Goal: Information Seeking & Learning: Learn about a topic

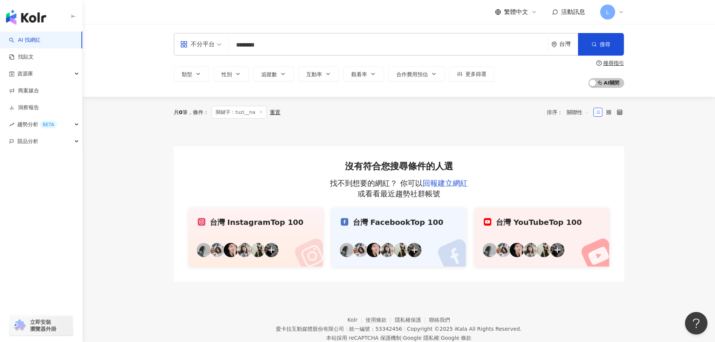
click at [303, 39] on input "********" at bounding box center [388, 45] width 313 height 14
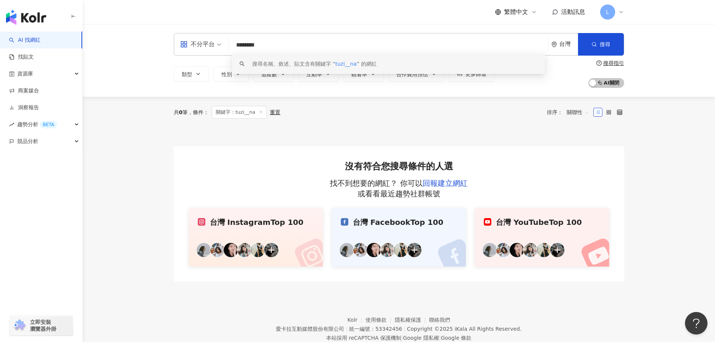
click at [37, 23] on img "button" at bounding box center [26, 17] width 40 height 15
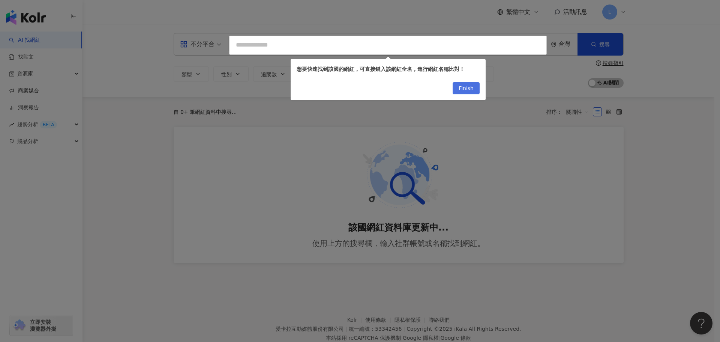
click at [457, 87] on button "Finish" at bounding box center [466, 88] width 27 height 12
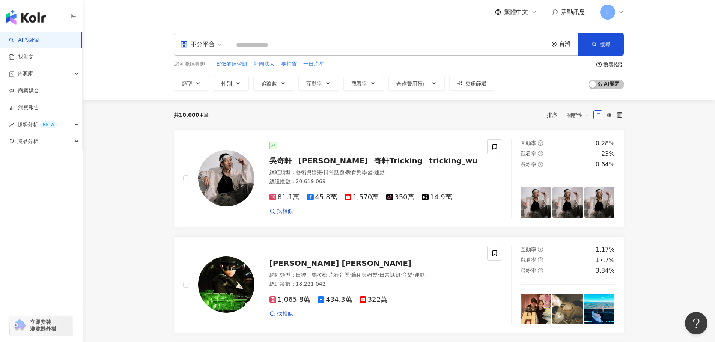
click at [308, 47] on input "search" at bounding box center [388, 45] width 313 height 14
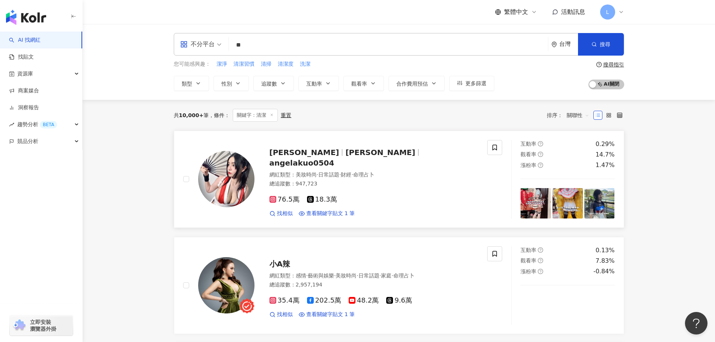
scroll to position [225, 0]
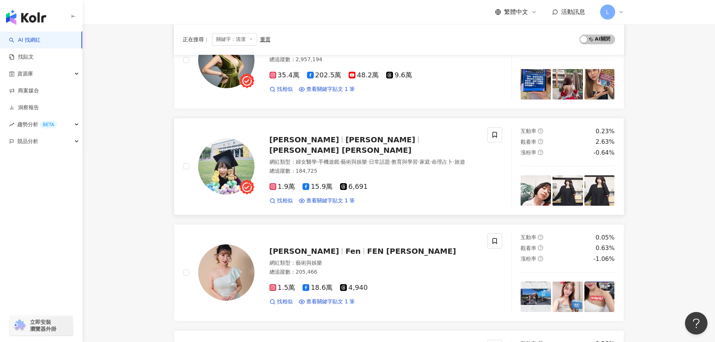
type input "**"
click at [345, 140] on span "[PERSON_NAME]" at bounding box center [380, 139] width 70 height 9
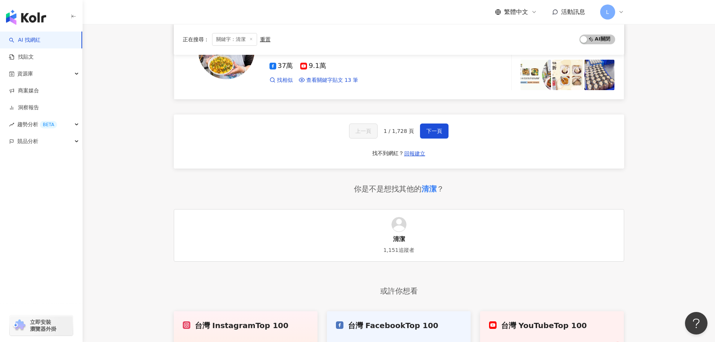
scroll to position [1275, 0]
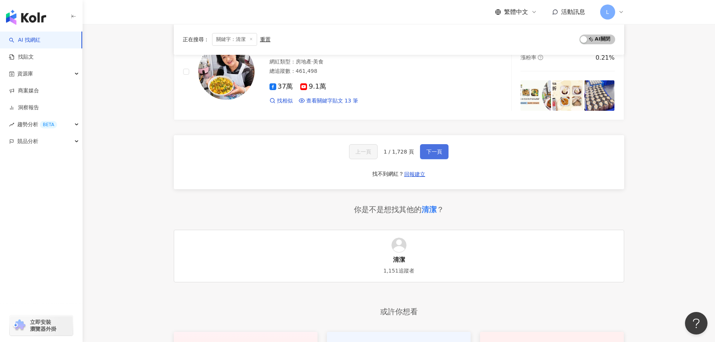
click at [432, 149] on span "下一頁" at bounding box center [434, 152] width 16 height 6
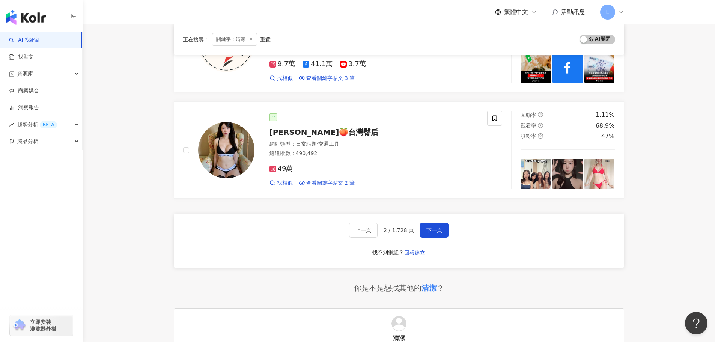
scroll to position [1238, 0]
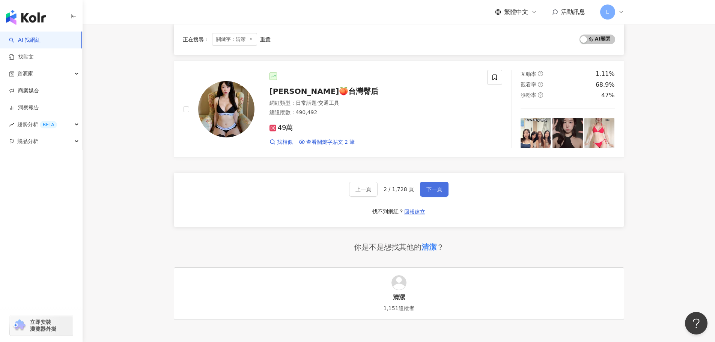
click at [441, 195] on button "下一頁" at bounding box center [434, 189] width 29 height 15
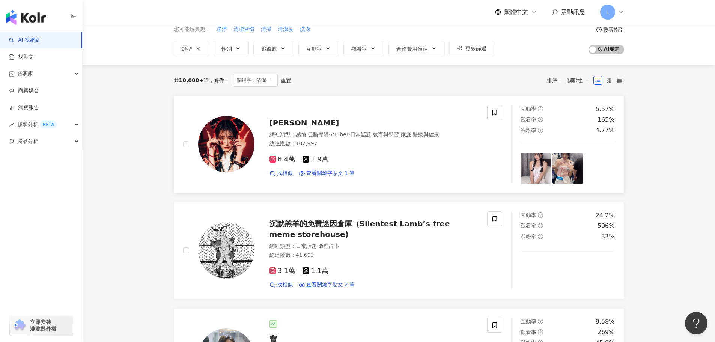
scroll to position [0, 0]
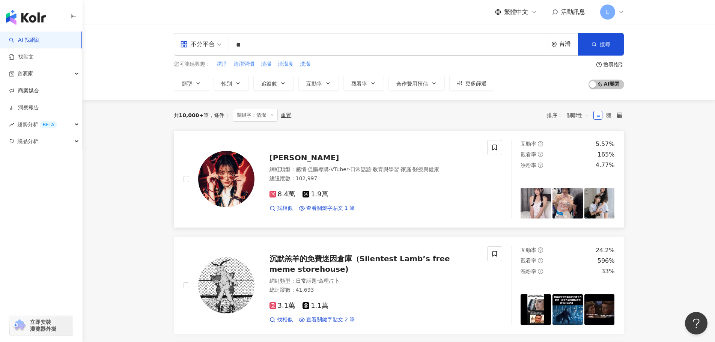
click at [275, 170] on div "網紅類型 ： 感情 · 促購導購 · VTuber · 日常話題 · 教育與學習 · 家庭 · 醫療與健康" at bounding box center [373, 170] width 209 height 8
click at [281, 81] on icon "button" at bounding box center [283, 83] width 6 height 6
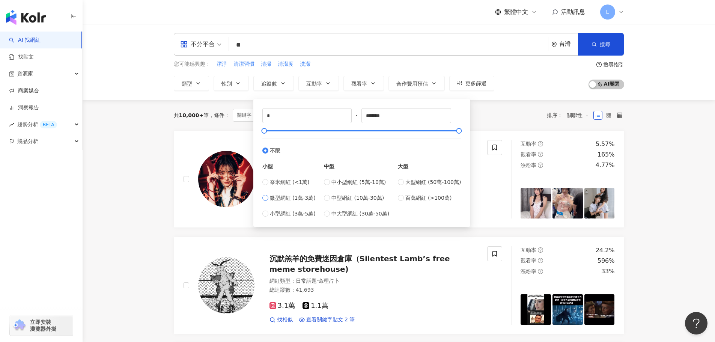
click at [292, 194] on span "微型網紅 (1萬-3萬)" at bounding box center [293, 198] width 46 height 8
type input "*****"
click at [287, 184] on span "奈米網紅 (<1萬)" at bounding box center [290, 182] width 40 height 8
type input "*"
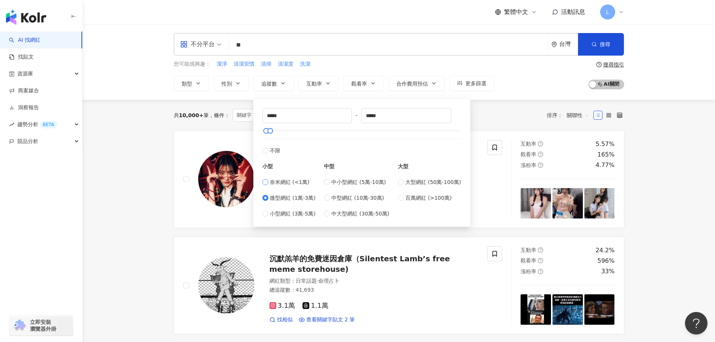
type input "****"
click at [503, 120] on div "共 10,000+ 筆 條件 ： 關鍵字：清潔 重置 排序： 關聯性" at bounding box center [399, 115] width 450 height 13
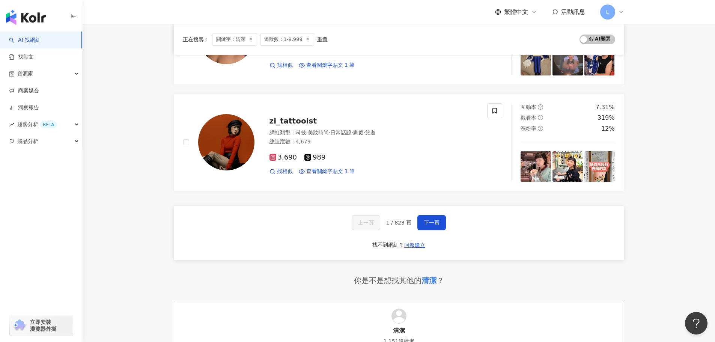
scroll to position [1163, 0]
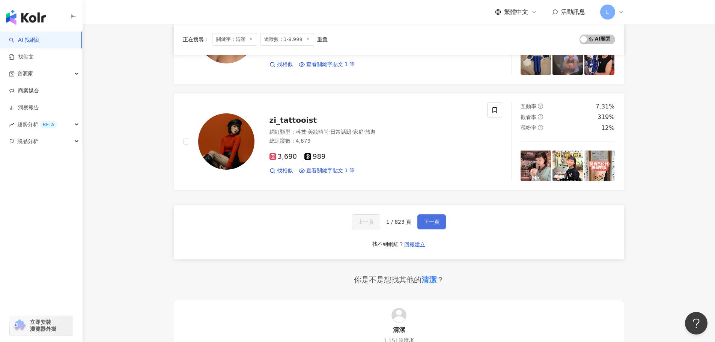
click at [423, 219] on span "下一頁" at bounding box center [431, 222] width 16 height 6
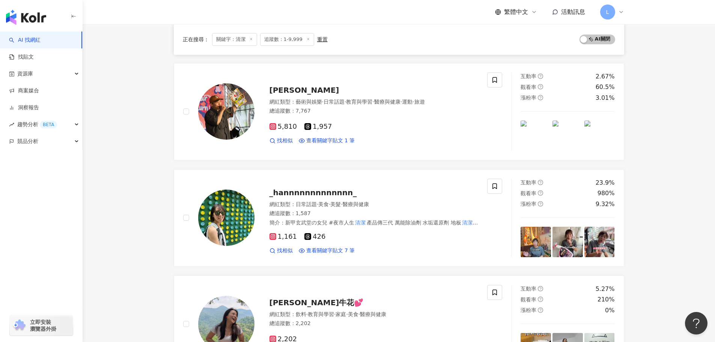
scroll to position [1205, 0]
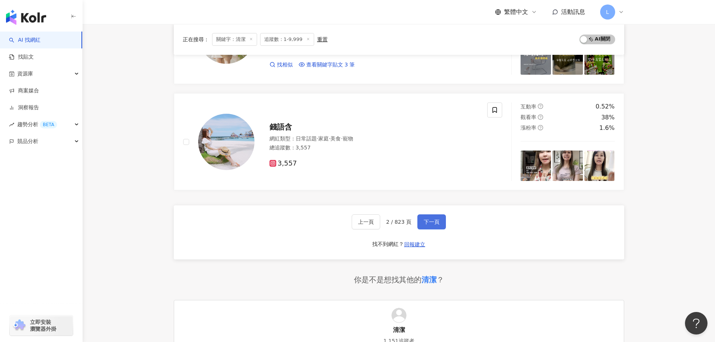
click at [425, 223] on span "下一頁" at bounding box center [431, 222] width 16 height 6
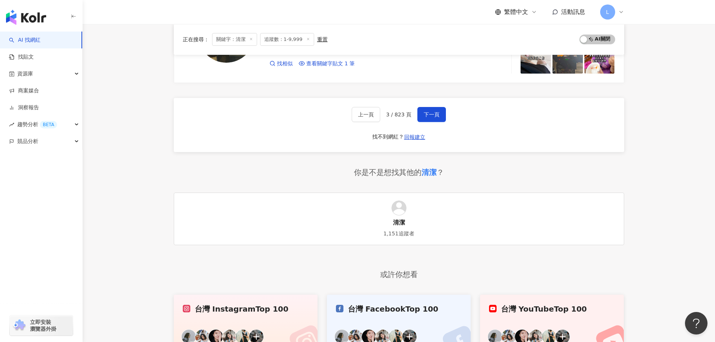
scroll to position [1313, 0]
click at [449, 118] on div "上一頁 3 / 823 頁 下一頁 找不到網紅？ 回報建立" at bounding box center [399, 125] width 450 height 54
click at [435, 116] on span "下一頁" at bounding box center [431, 114] width 16 height 6
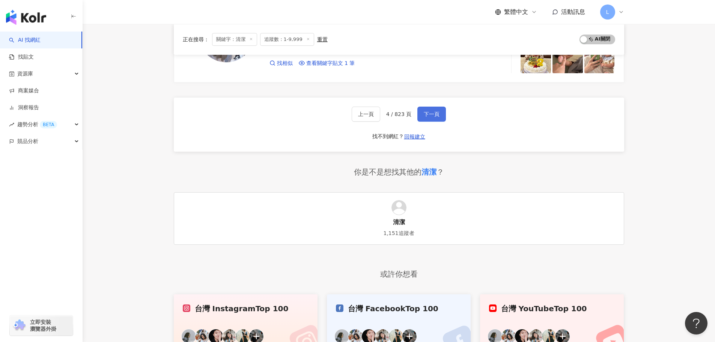
click at [438, 121] on button "下一頁" at bounding box center [431, 114] width 29 height 15
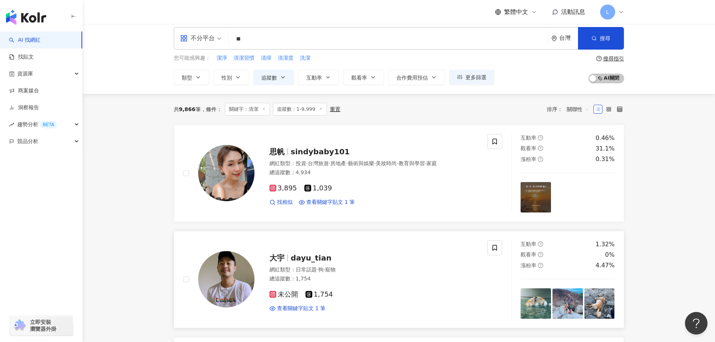
scroll to position [0, 0]
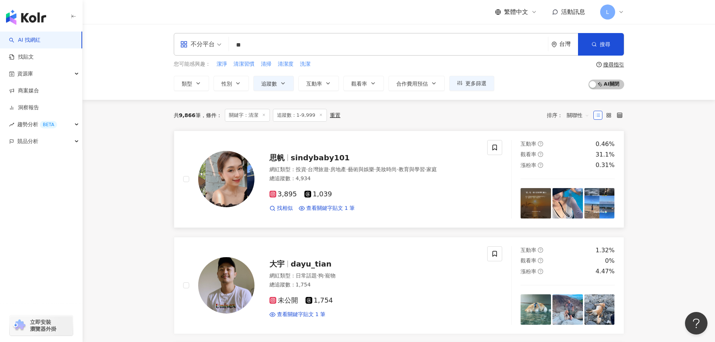
click at [330, 204] on div "3,895 1,039 找相似 查看關鍵字貼文 1 筆" at bounding box center [373, 198] width 209 height 28
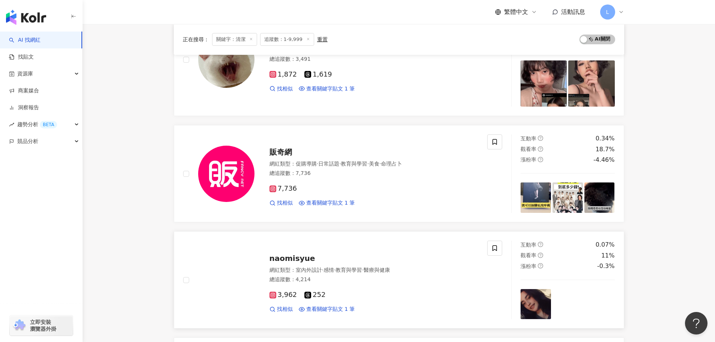
scroll to position [450, 0]
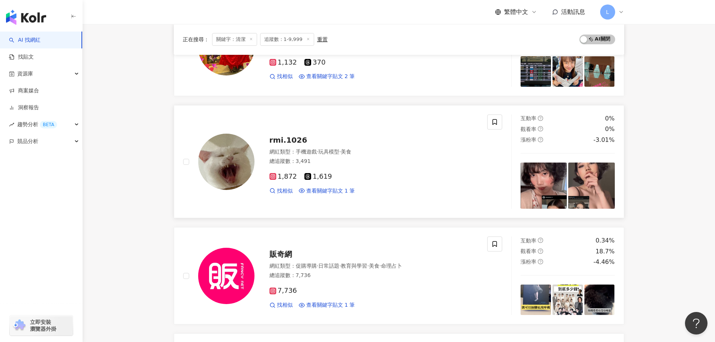
click at [278, 138] on span "rmi.1026" at bounding box center [288, 139] width 38 height 9
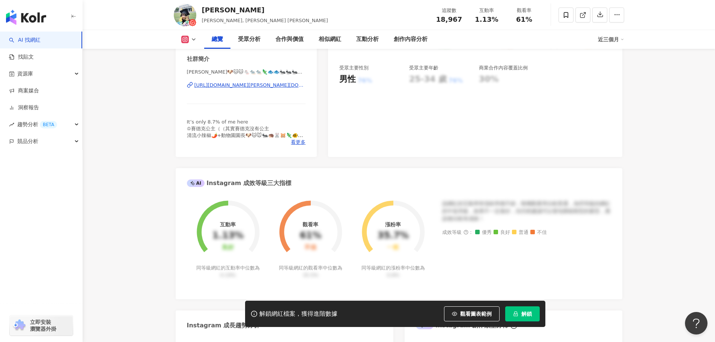
scroll to position [113, 0]
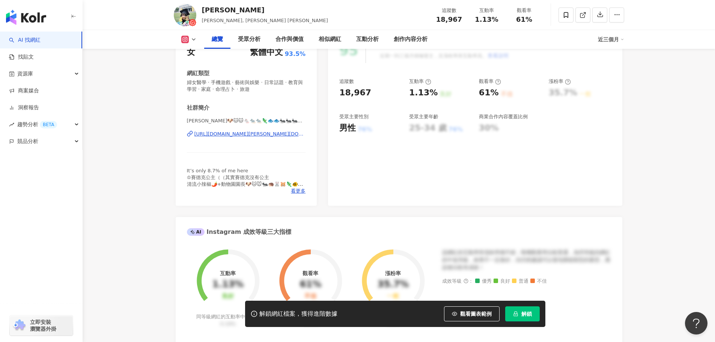
click at [241, 140] on div "蔡祥🐶🐱🐱🐁🐀🐀🦎🐟🐟🐜🐜🐜🐜🐜🐜🐜🐜🐜🐜🐜🐜🐜🐜🐜🐜🐜🐜 | sonia.zoo https://www.instagram.com/sonia.zoo/" at bounding box center [246, 139] width 119 height 44
click at [243, 134] on div "https://www.instagram.com/sonia.zoo/" at bounding box center [249, 134] width 111 height 7
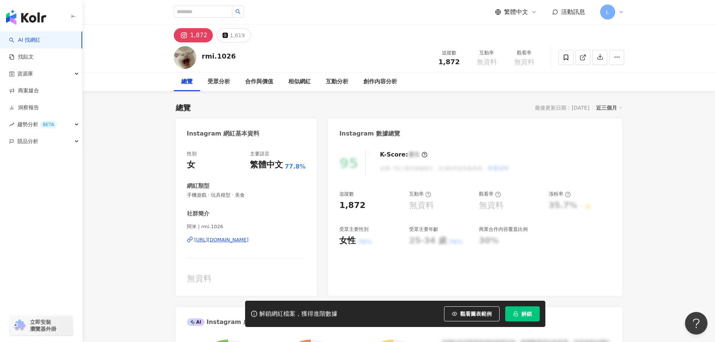
click at [249, 239] on div "[URL][DOMAIN_NAME]" at bounding box center [221, 239] width 54 height 7
